Goal: Navigation & Orientation: Understand site structure

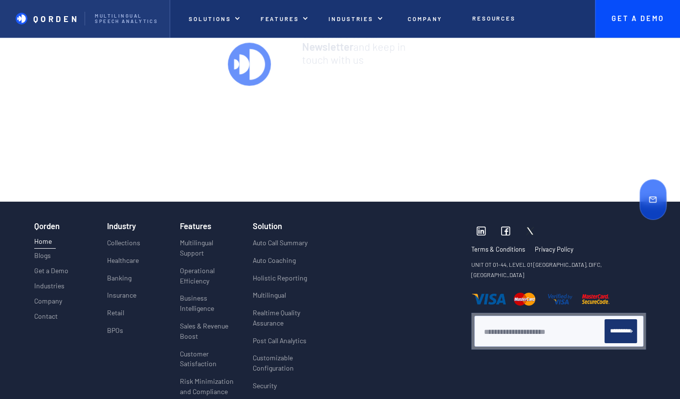
scroll to position [3834, 0]
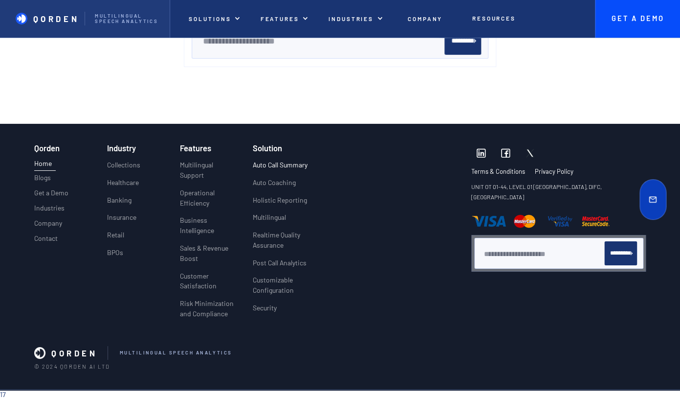
click at [295, 165] on p "Auto Call Summary" at bounding box center [280, 165] width 55 height 10
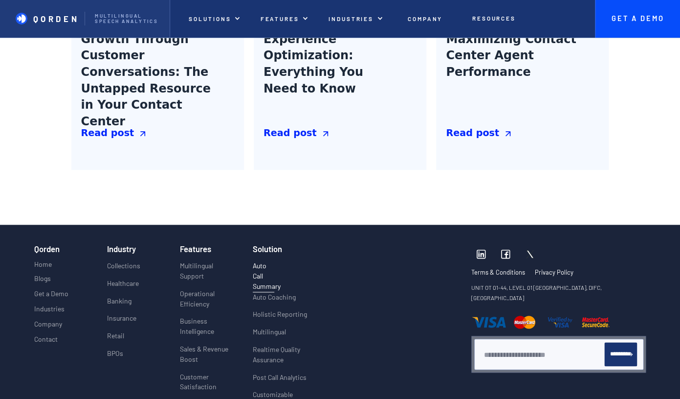
scroll to position [1556, 0]
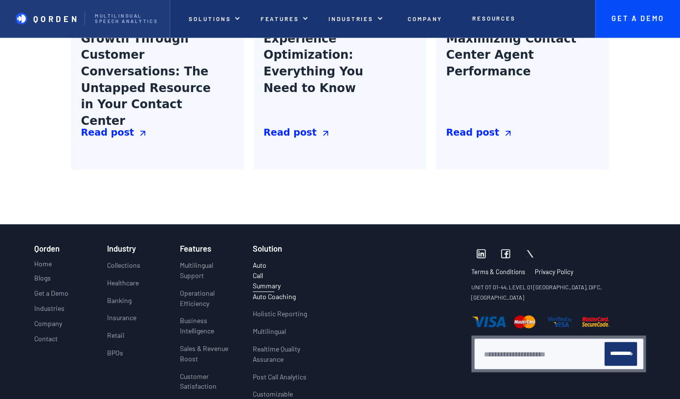
click at [279, 293] on p "Auto Coaching" at bounding box center [274, 297] width 43 height 10
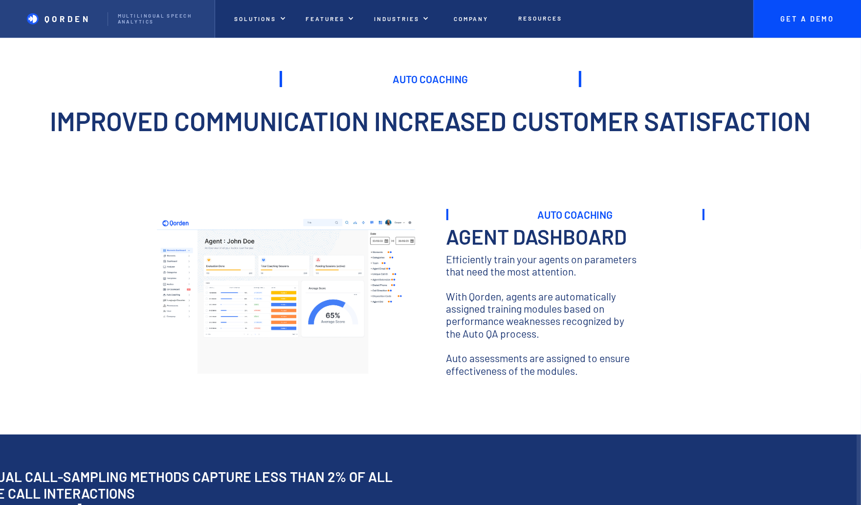
click at [62, 20] on p "QORDEN" at bounding box center [68, 19] width 46 height 10
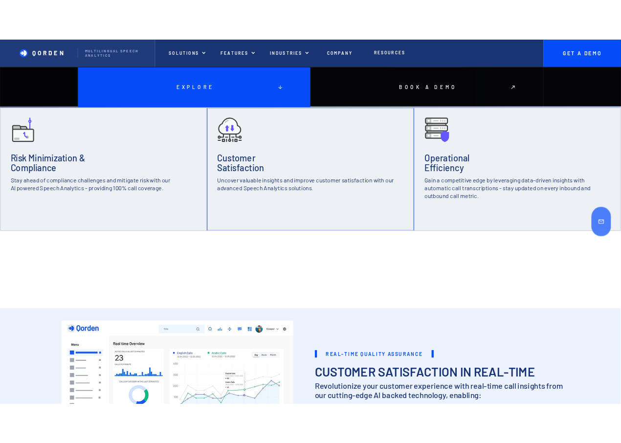
scroll to position [433, 0]
